Goal: Task Accomplishment & Management: Manage account settings

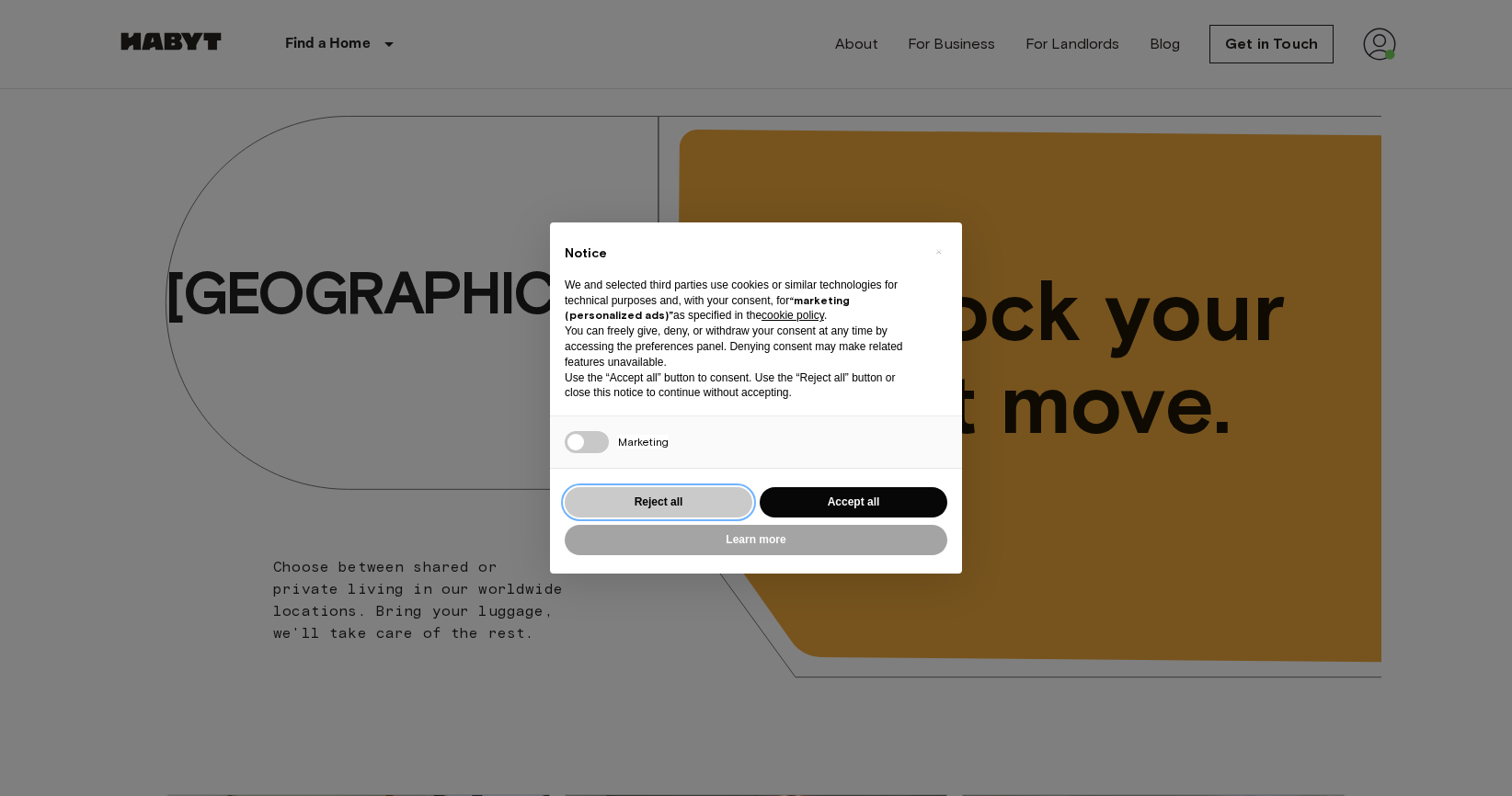
click at [700, 497] on button "Reject all" at bounding box center [658, 503] width 188 height 31
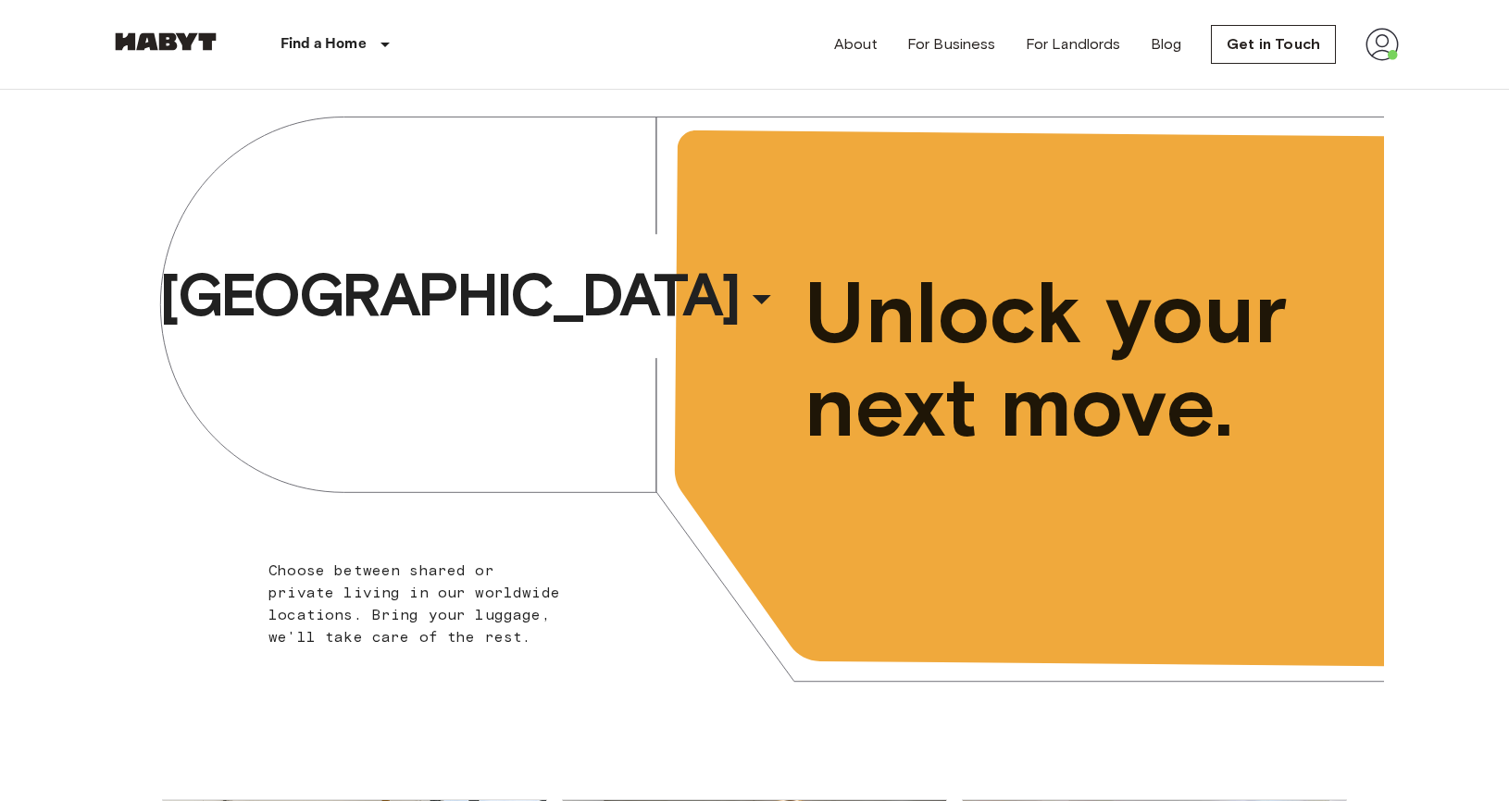
click at [1367, 51] on img at bounding box center [1381, 44] width 33 height 33
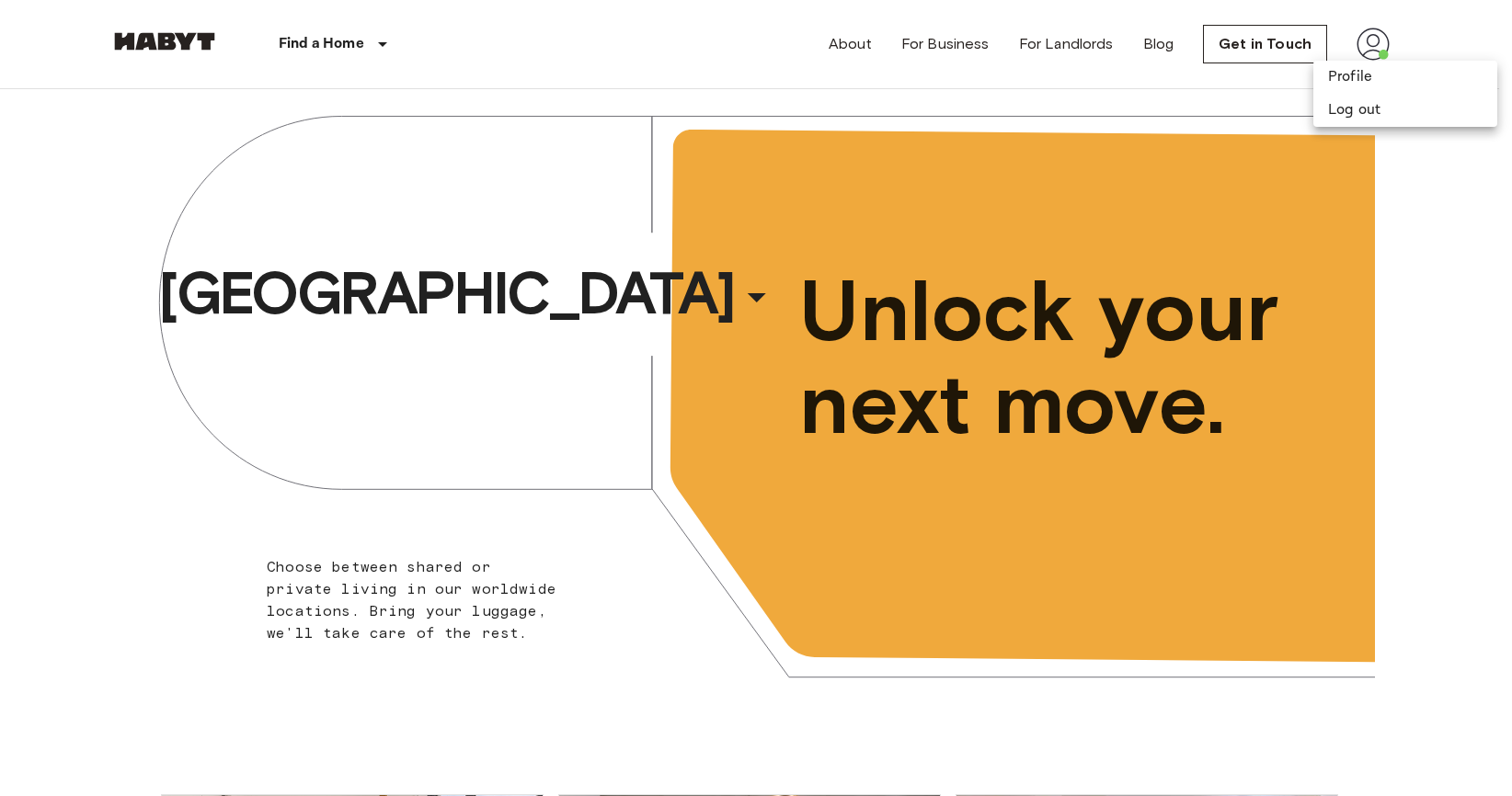
click at [1298, 53] on div at bounding box center [756, 398] width 1512 height 796
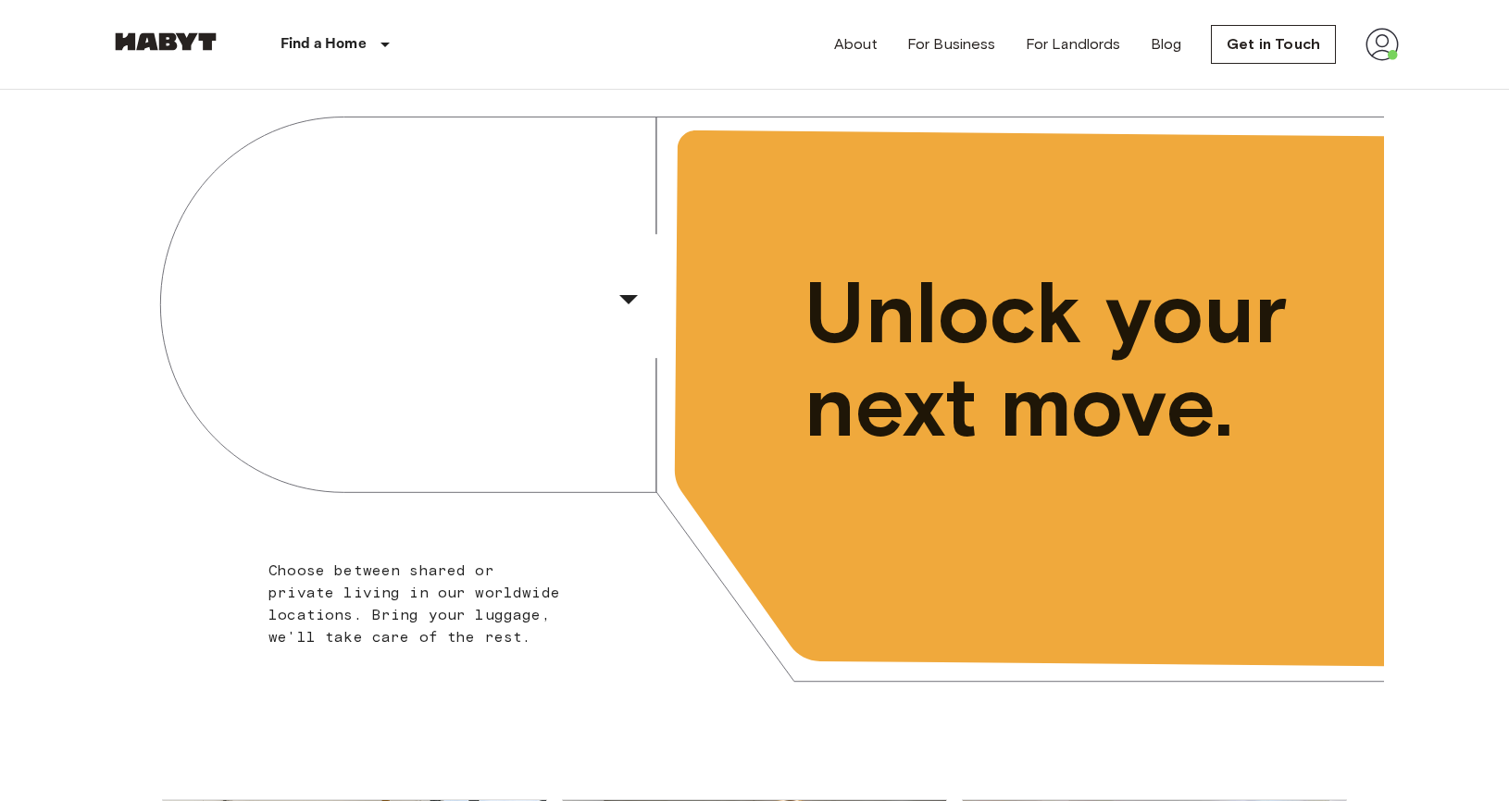
click at [1378, 57] on img at bounding box center [1381, 44] width 33 height 33
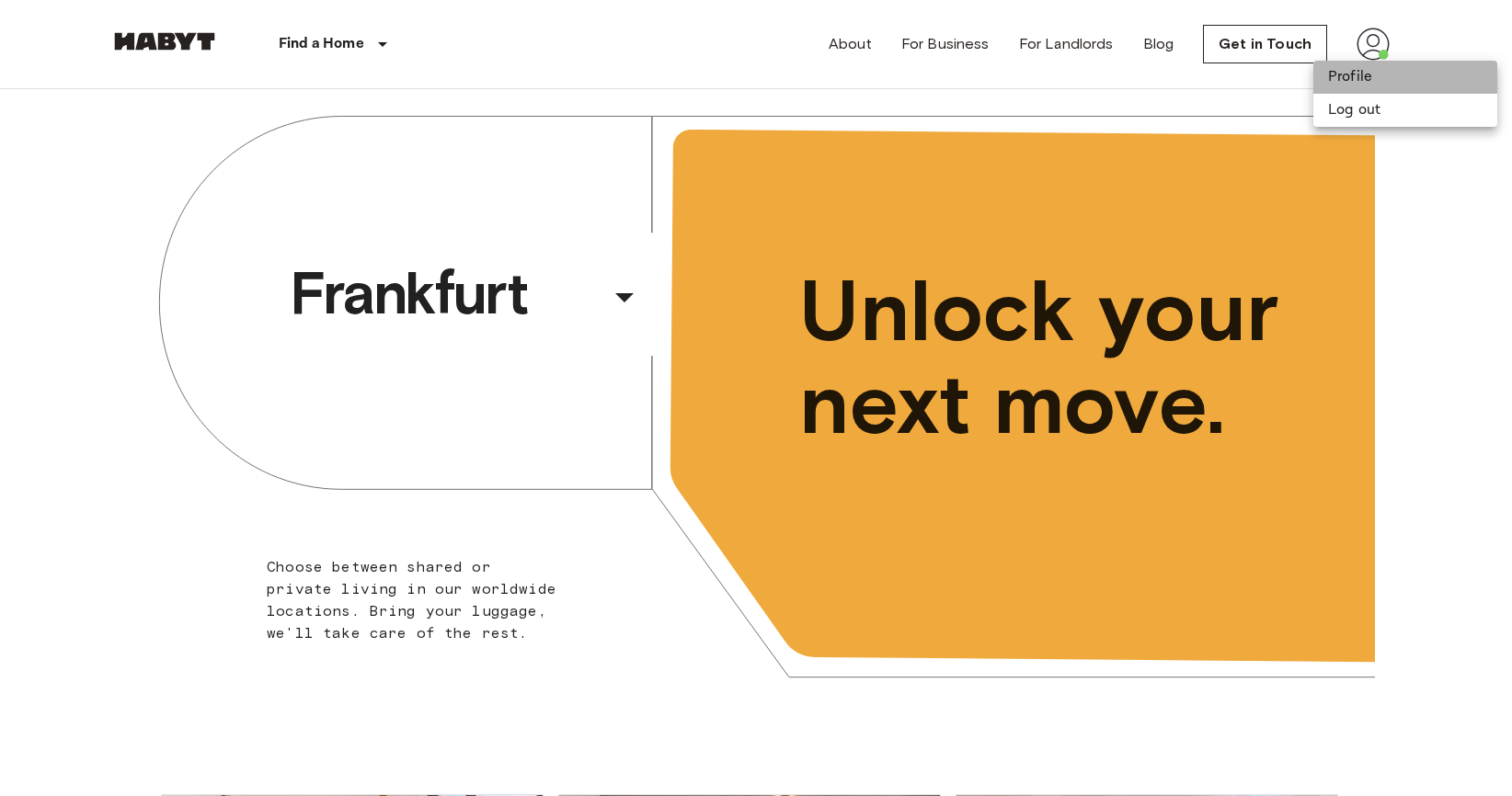
click at [1364, 72] on li "Profile" at bounding box center [1406, 77] width 184 height 33
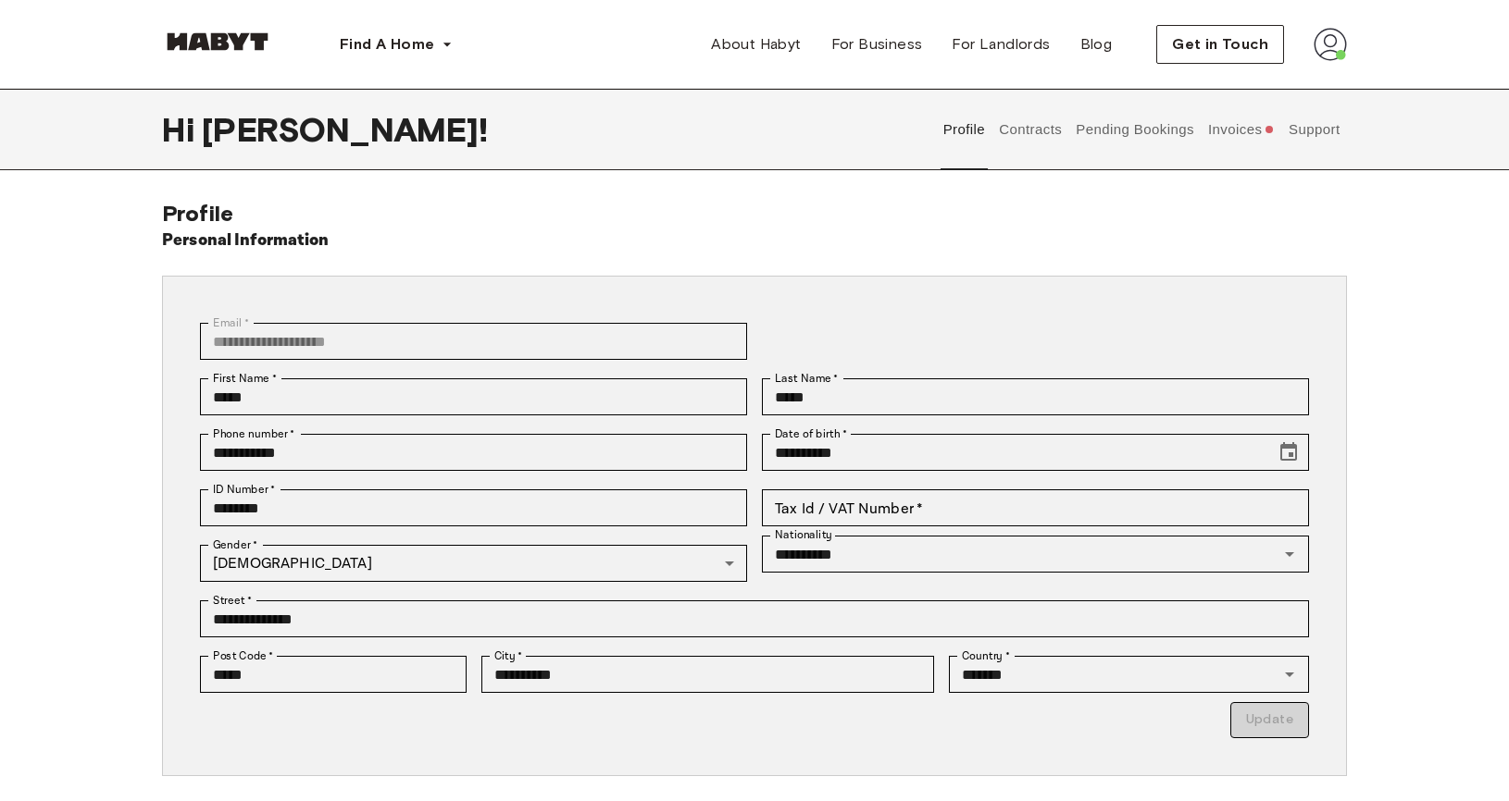
drag, startPoint x: 1280, startPoint y: 126, endPoint x: 1244, endPoint y: 136, distance: 37.5
click at [1279, 126] on div "Profile Contracts Pending Bookings Invoices Support" at bounding box center [1141, 129] width 411 height 81
drag, startPoint x: 1185, startPoint y: 138, endPoint x: 1202, endPoint y: 131, distance: 18.7
click at [1187, 138] on button "Pending Bookings" at bounding box center [1135, 129] width 123 height 81
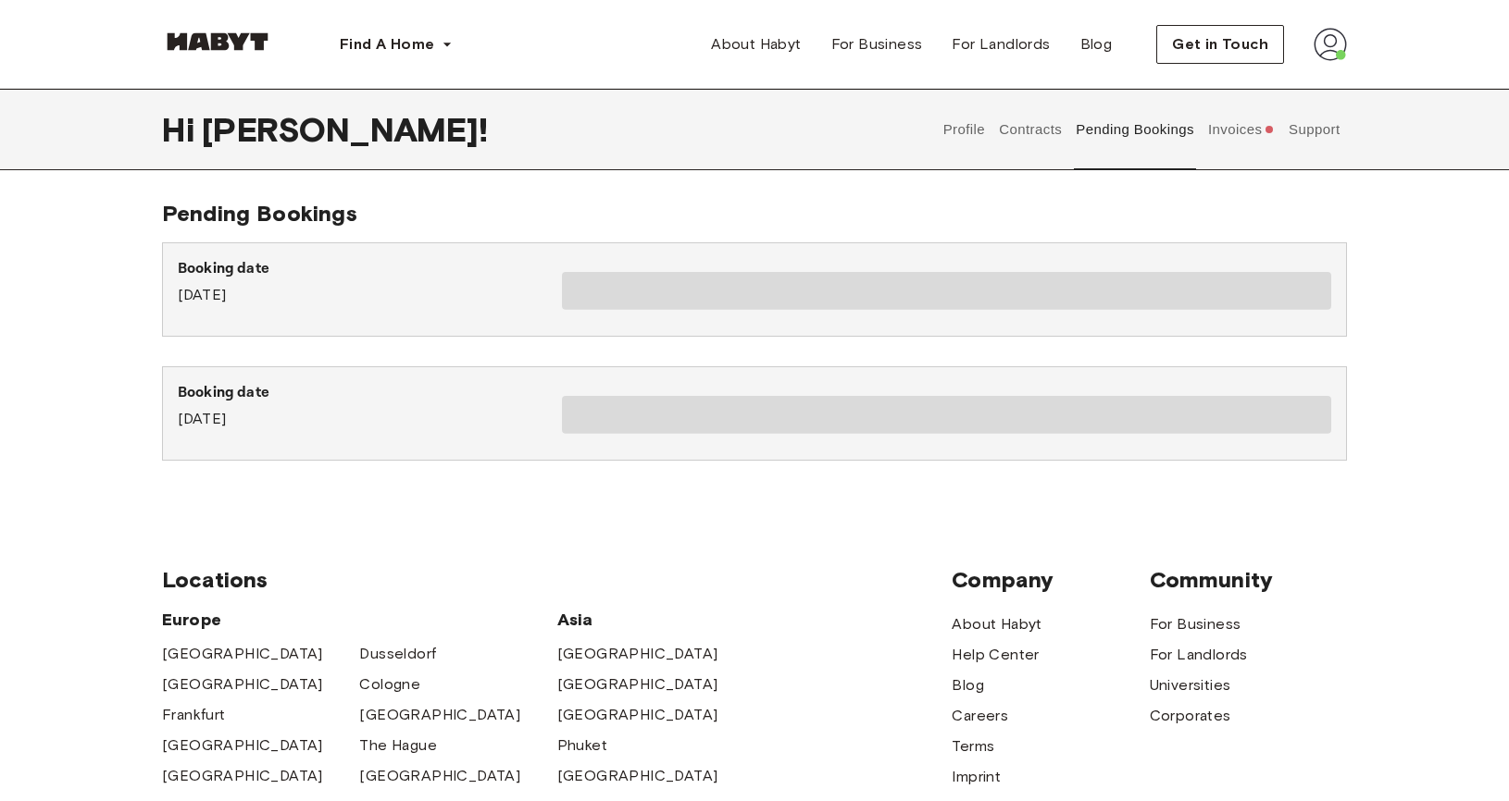
click at [1217, 129] on button "Invoices" at bounding box center [1240, 129] width 71 height 81
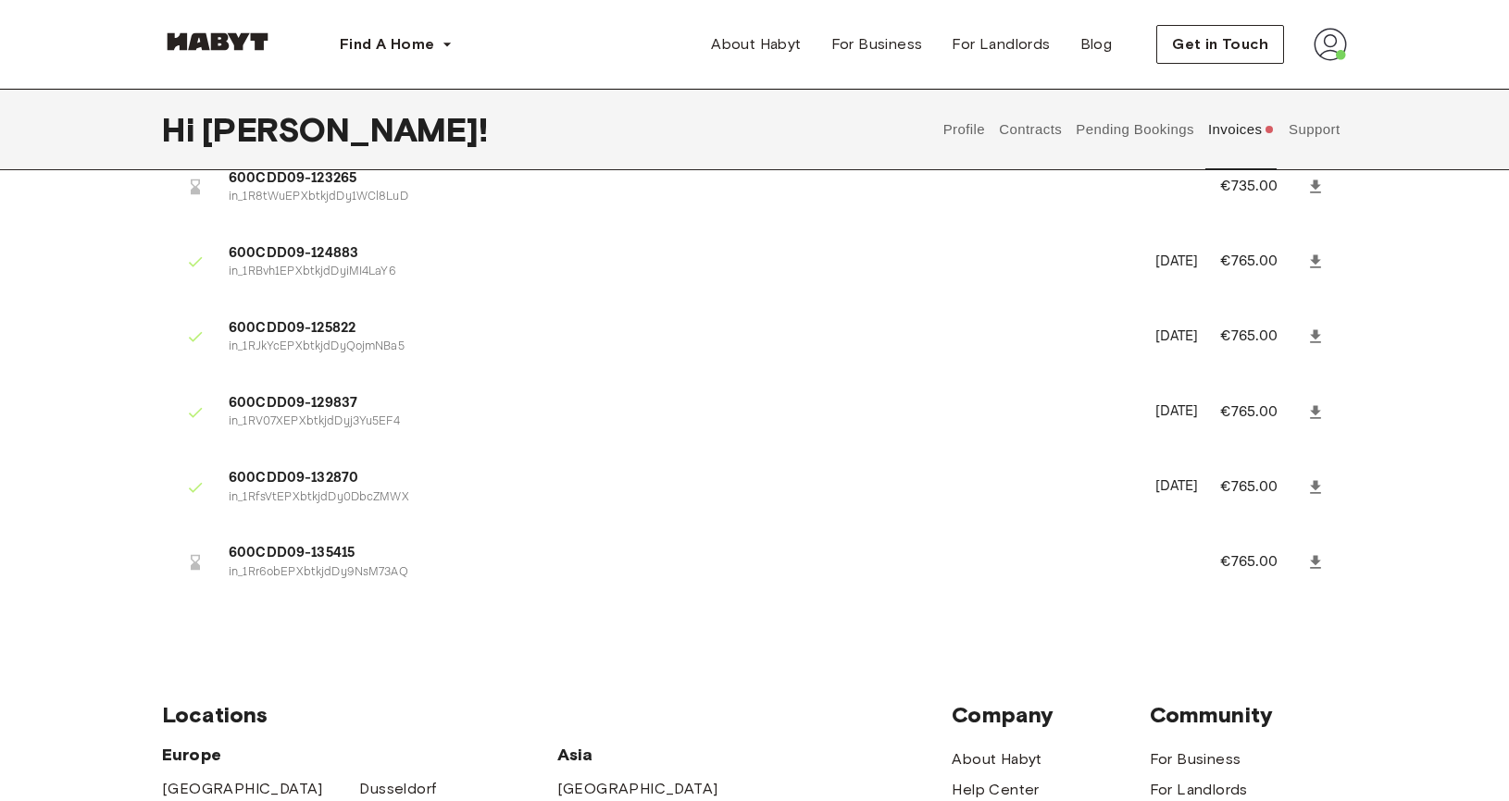
scroll to position [2896, 0]
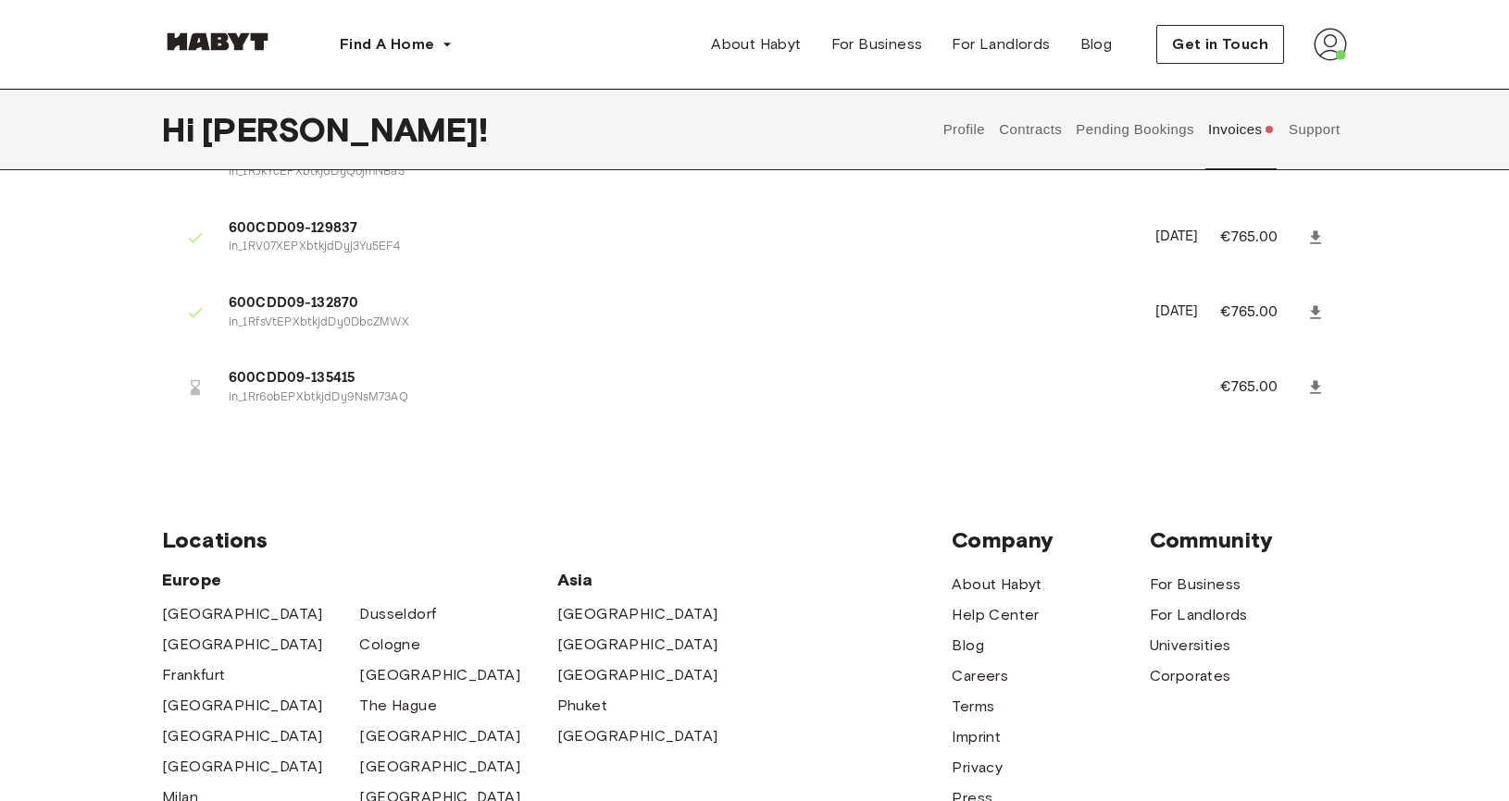
click at [338, 368] on span "600CDD09-135415" at bounding box center [702, 378] width 947 height 21
click at [1316, 380] on icon at bounding box center [1315, 386] width 11 height 13
